Goal: Entertainment & Leisure: Consume media (video, audio)

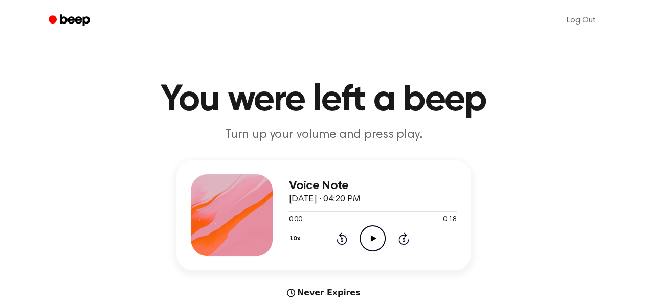
click at [374, 233] on icon "Play Audio" at bounding box center [372, 238] width 26 height 26
click at [368, 232] on icon "Play Audio" at bounding box center [372, 238] width 26 height 26
click at [524, 164] on div "Voice Note September 11, 2025 · 04:24 PM 0:13 0:13 Your browser does not suppor…" at bounding box center [323, 229] width 622 height 139
click at [369, 236] on icon "Play Audio" at bounding box center [372, 238] width 26 height 26
click at [374, 237] on icon "Play Audio" at bounding box center [372, 238] width 26 height 26
